Goal: Information Seeking & Learning: Learn about a topic

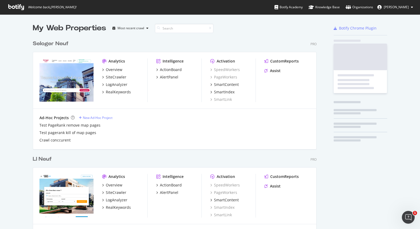
scroll to position [1504, 284]
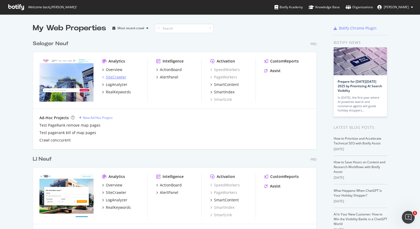
click at [112, 78] on div "SiteCrawler" at bounding box center [116, 77] width 21 height 5
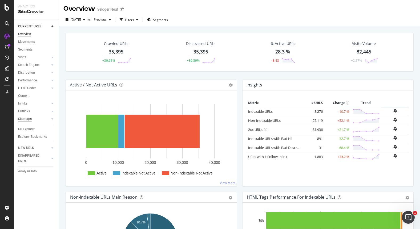
click at [28, 118] on div "Sitemaps" at bounding box center [25, 119] width 14 height 6
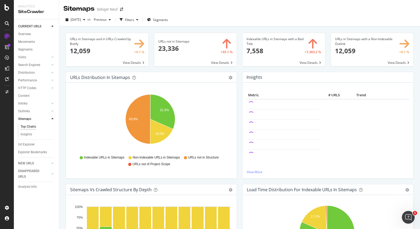
click at [84, 48] on span at bounding box center [107, 49] width 83 height 33
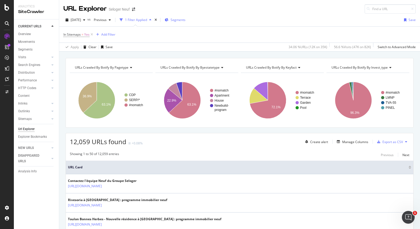
click at [185, 21] on span "Segments" at bounding box center [177, 20] width 15 height 5
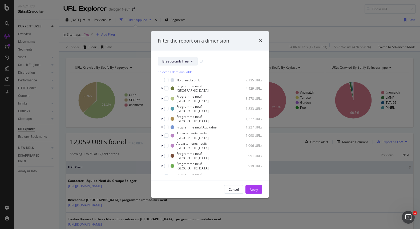
click at [170, 61] on span "Breadcrumb Tree" at bounding box center [175, 61] width 26 height 5
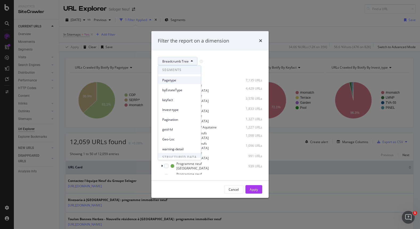
click at [174, 78] on span "Pagetype" at bounding box center [179, 80] width 34 height 5
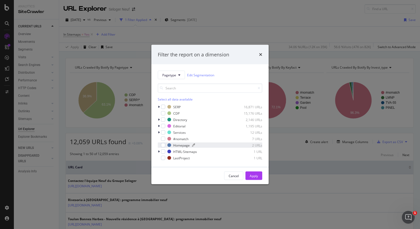
drag, startPoint x: 163, startPoint y: 146, endPoint x: 174, endPoint y: 146, distance: 10.9
click at [163, 146] on div "modal" at bounding box center [163, 145] width 4 height 4
click at [253, 176] on div "Apply" at bounding box center [253, 176] width 8 height 5
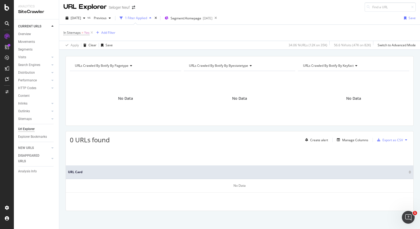
scroll to position [2, 0]
click at [198, 18] on span "Segment: Homepage" at bounding box center [185, 17] width 31 height 5
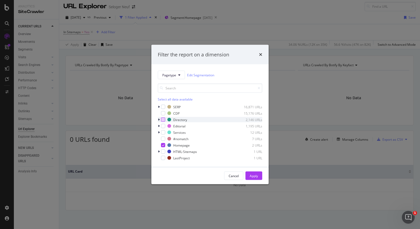
click at [162, 121] on div "modal" at bounding box center [163, 120] width 4 height 4
click at [163, 145] on icon "modal" at bounding box center [163, 145] width 2 height 3
click at [256, 176] on div "Apply" at bounding box center [253, 176] width 8 height 5
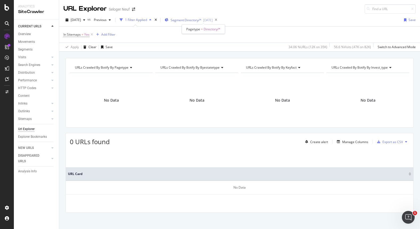
click at [201, 21] on span "Segment: Directory/*" at bounding box center [185, 20] width 31 height 5
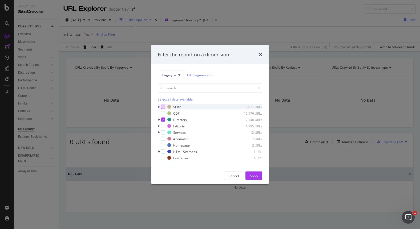
click at [161, 105] on div "modal" at bounding box center [163, 107] width 4 height 4
click at [163, 119] on icon "modal" at bounding box center [163, 119] width 2 height 3
click at [252, 174] on div "Apply" at bounding box center [253, 176] width 8 height 5
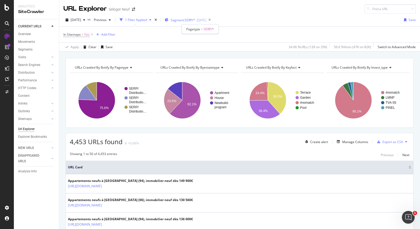
click at [194, 22] on span "Segment: SERP/*" at bounding box center [182, 20] width 24 height 5
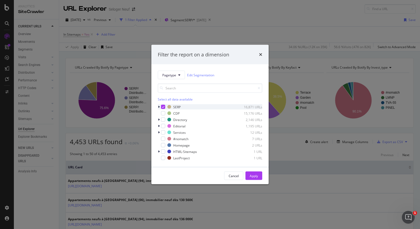
click at [158, 106] on icon "modal" at bounding box center [159, 106] width 2 height 3
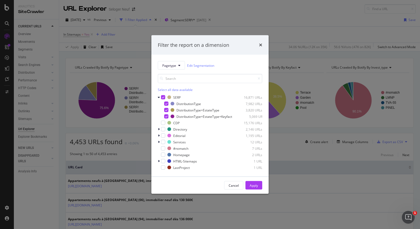
click at [301, 28] on div "Filter the report on a dimension Pagetype Edit Segmentation Select all data ava…" at bounding box center [210, 114] width 420 height 229
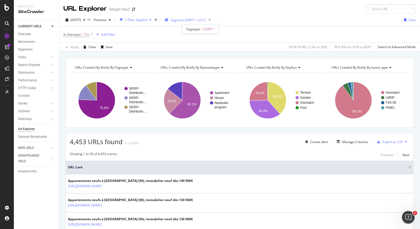
click at [195, 21] on span "Segment: SERP/*" at bounding box center [182, 20] width 24 height 5
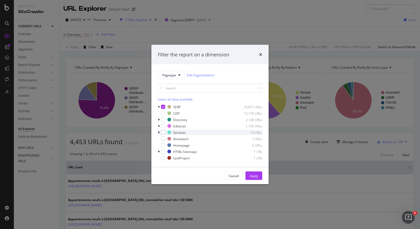
click at [158, 132] on icon "modal" at bounding box center [159, 132] width 2 height 3
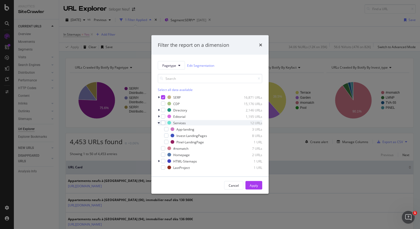
click at [159, 124] on icon "modal" at bounding box center [159, 122] width 2 height 3
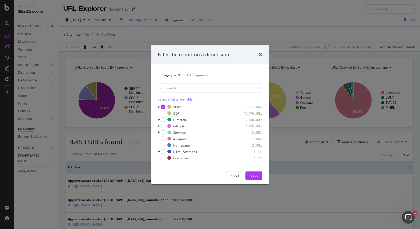
click at [157, 153] on div "Pagetype Edit Segmentation Select all data available SERP 16,871 URLs CDP 15,17…" at bounding box center [209, 115] width 117 height 103
click at [158, 152] on icon "modal" at bounding box center [159, 151] width 2 height 3
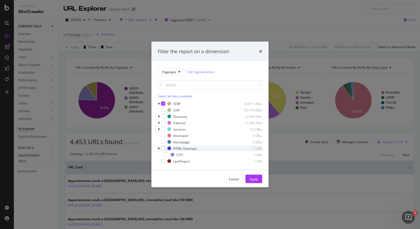
click at [159, 149] on icon "modal" at bounding box center [159, 148] width 2 height 3
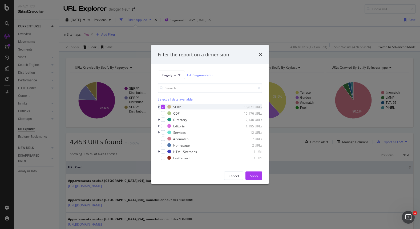
click at [158, 108] on div "modal" at bounding box center [159, 106] width 3 height 5
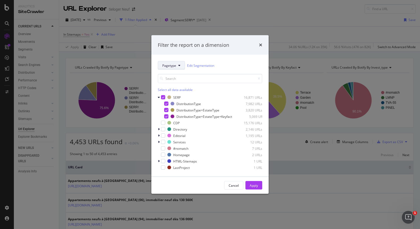
click at [168, 65] on span "Pagetype" at bounding box center [169, 65] width 14 height 5
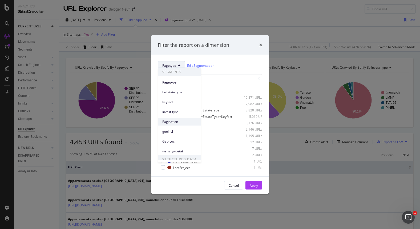
click at [174, 121] on span "Pagination" at bounding box center [179, 122] width 34 height 5
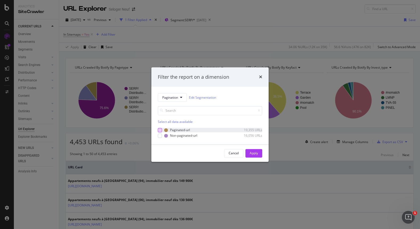
click at [160, 131] on div "modal" at bounding box center [160, 130] width 4 height 4
click at [256, 154] on div "Apply" at bounding box center [253, 153] width 8 height 5
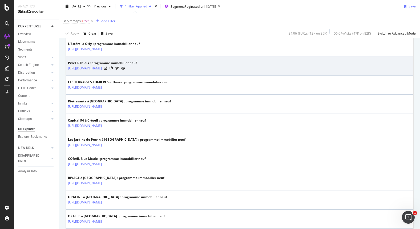
scroll to position [932, 0]
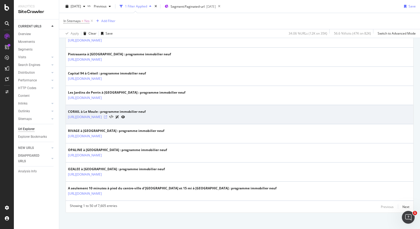
click at [107, 118] on icon at bounding box center [105, 117] width 3 height 3
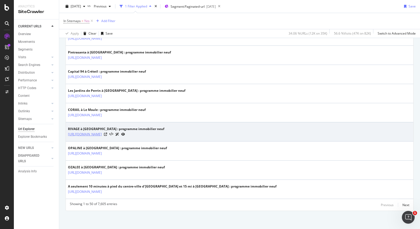
scroll to position [934, 0]
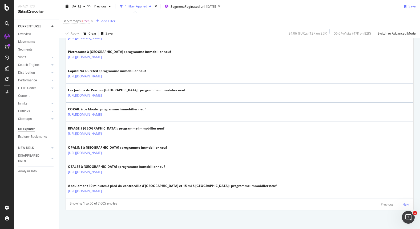
click at [402, 206] on div "Next" at bounding box center [405, 204] width 7 height 5
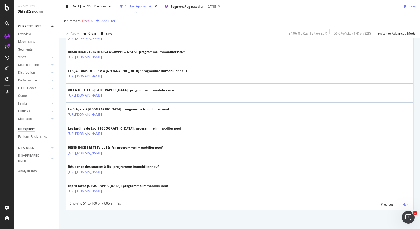
click at [402, 206] on div "Next" at bounding box center [405, 204] width 7 height 5
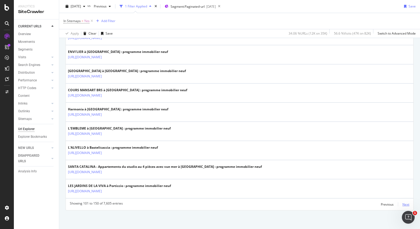
click at [402, 204] on div "Next" at bounding box center [405, 204] width 7 height 5
